Goal: Find specific page/section: Find specific page/section

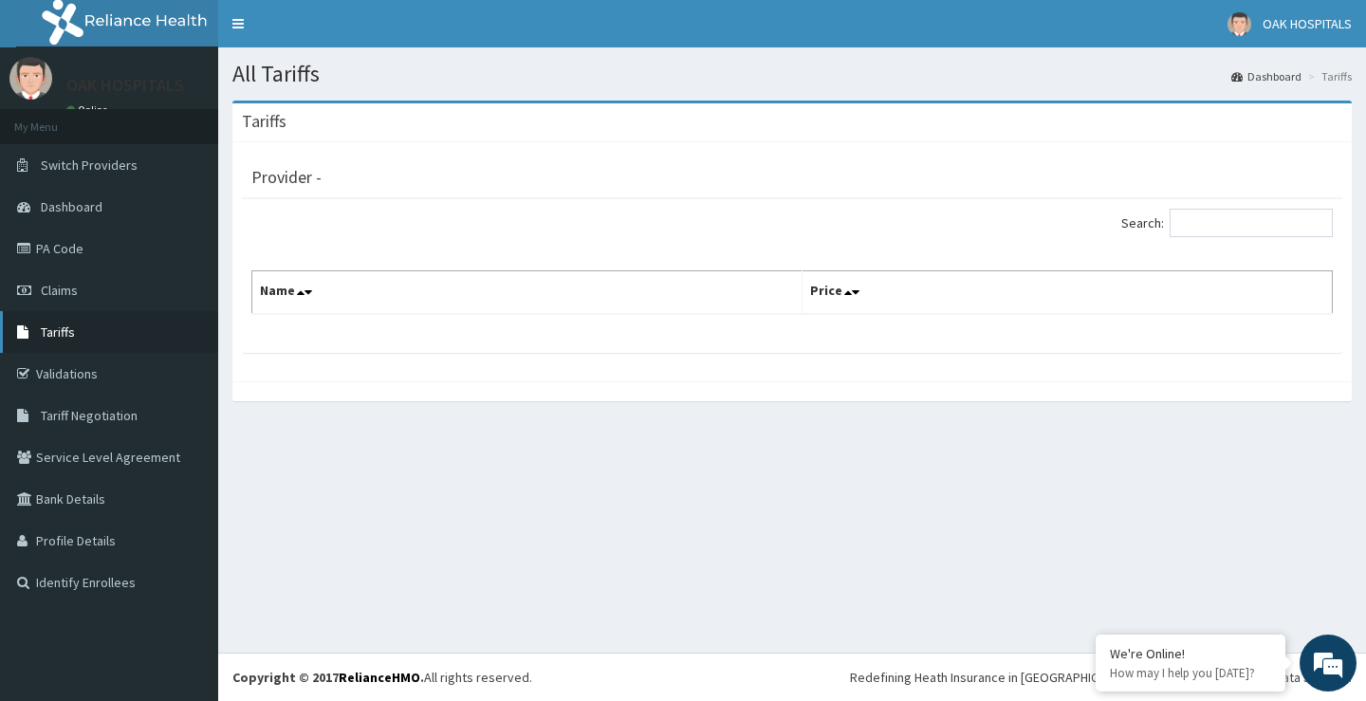
click at [93, 321] on link "Tariffs" at bounding box center [109, 332] width 218 height 42
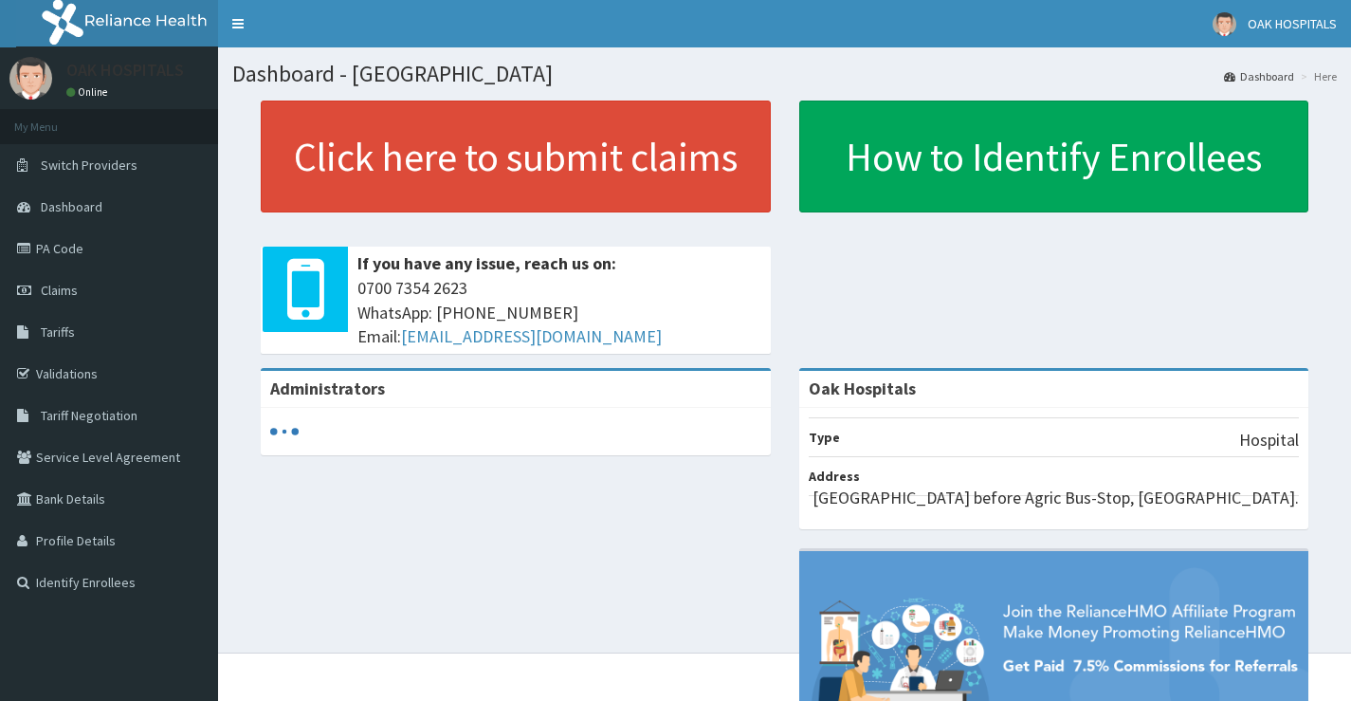
click at [70, 324] on span "Tariffs" at bounding box center [58, 331] width 34 height 17
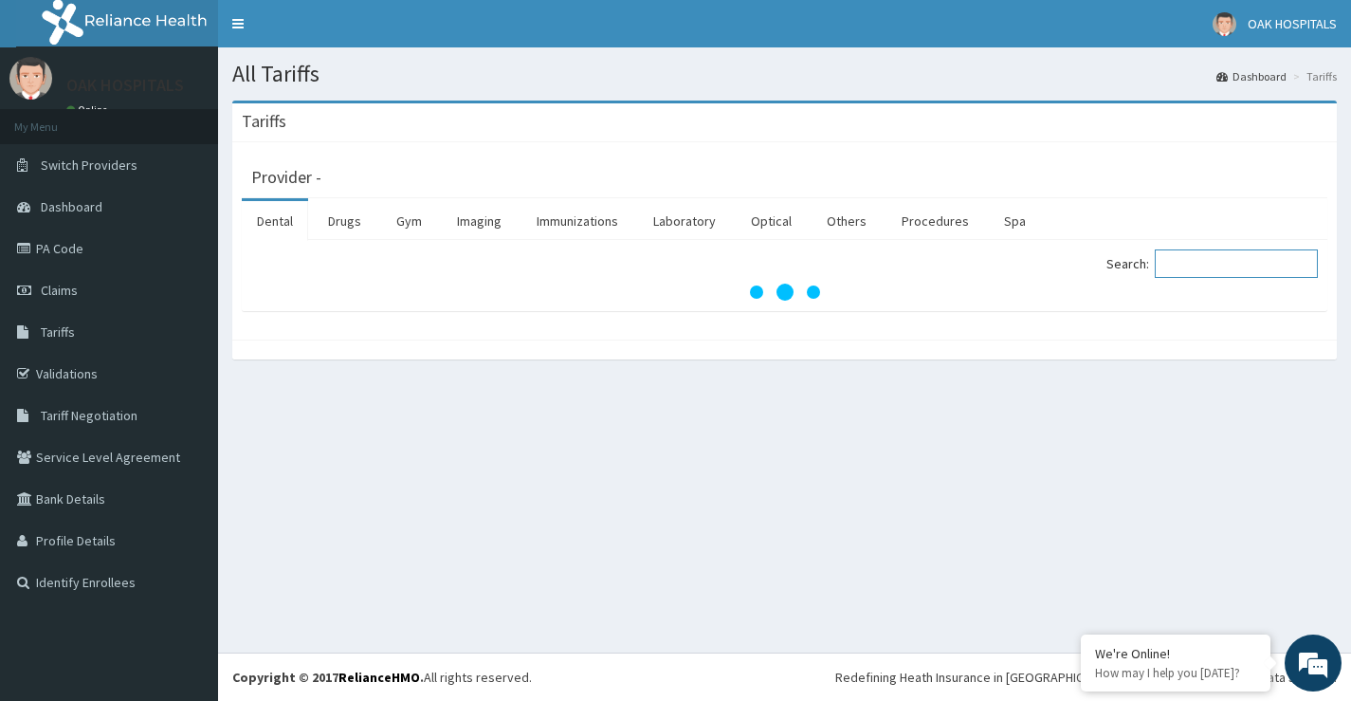
click at [1226, 251] on input "Search:" at bounding box center [1236, 263] width 163 height 28
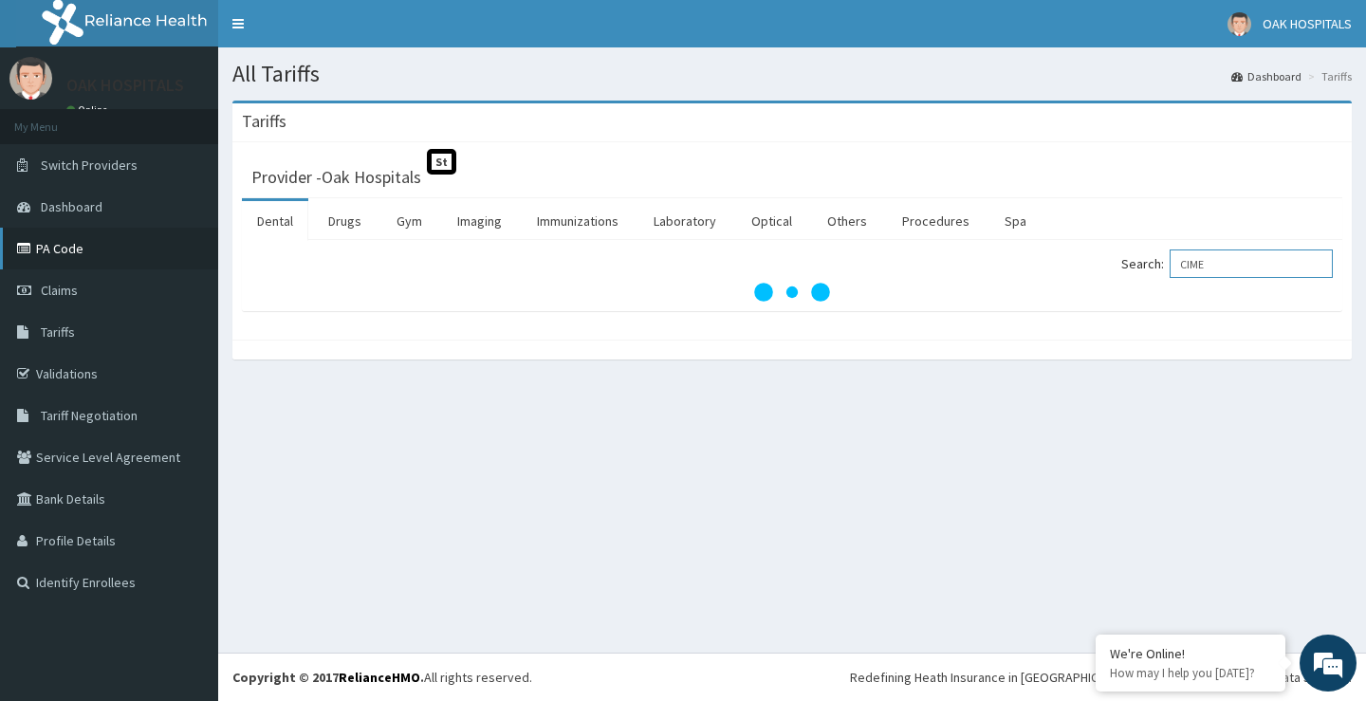
type input "CIME"
click at [82, 262] on link "PA Code" at bounding box center [109, 249] width 218 height 42
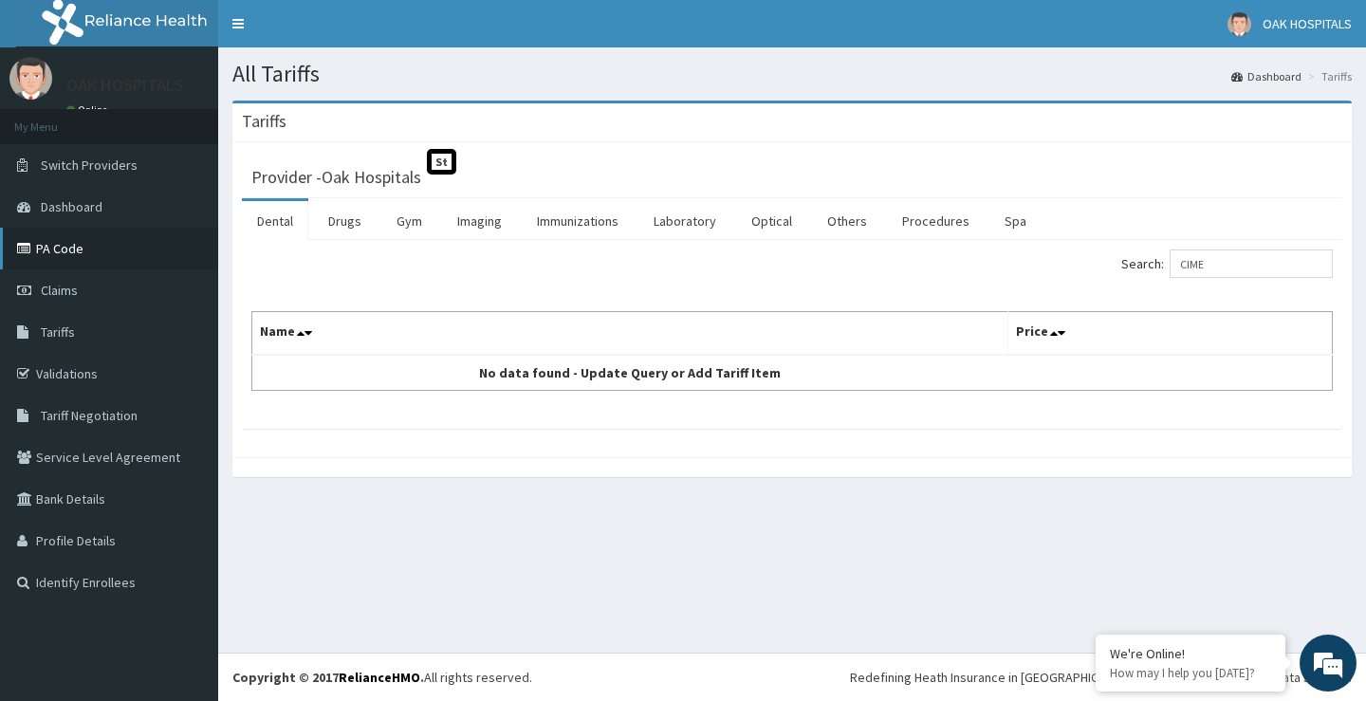
click at [106, 264] on link "PA Code" at bounding box center [109, 249] width 218 height 42
